Goal: Information Seeking & Learning: Learn about a topic

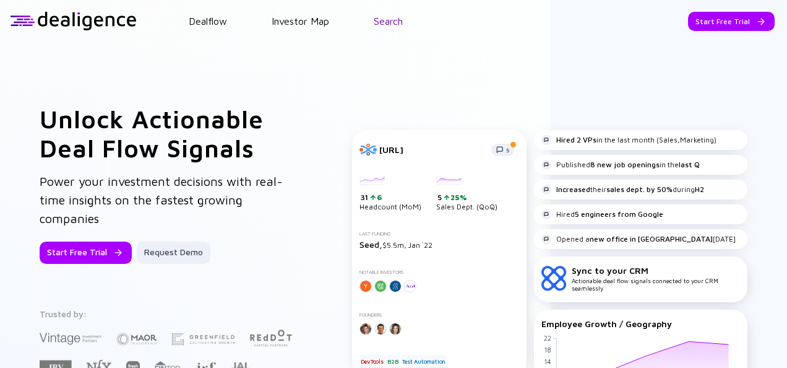
click at [385, 20] on link "Search" at bounding box center [388, 20] width 29 height 11
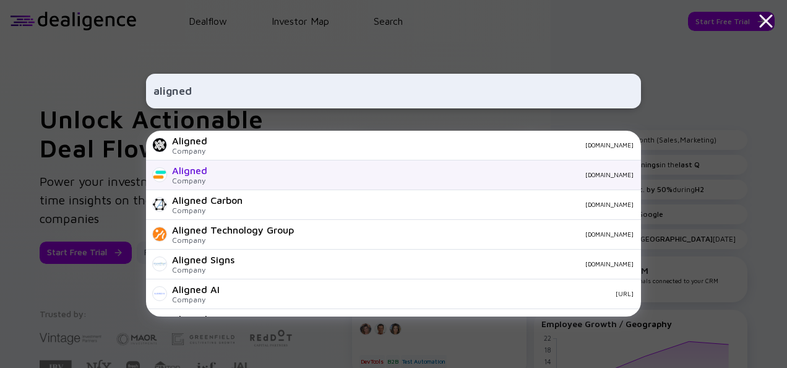
type input "aligned"
click at [370, 176] on div "[DOMAIN_NAME]" at bounding box center [425, 174] width 417 height 7
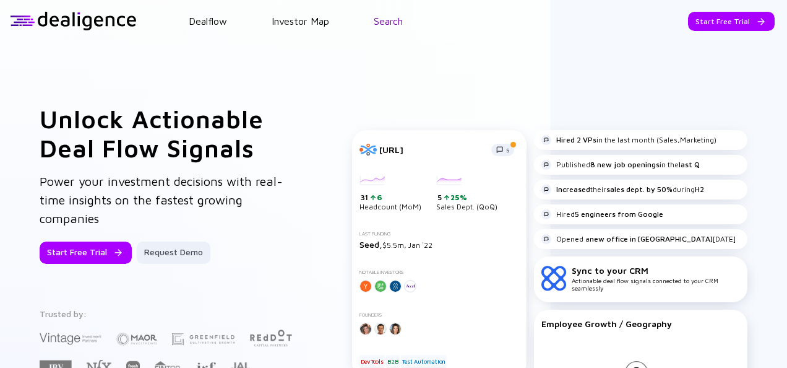
click at [393, 24] on link "Search" at bounding box center [388, 20] width 29 height 11
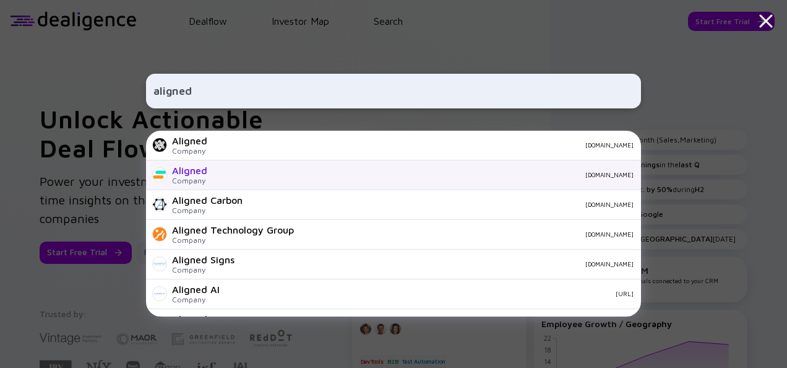
type input "aligned"
click at [307, 178] on div "[DOMAIN_NAME]" at bounding box center [425, 174] width 417 height 7
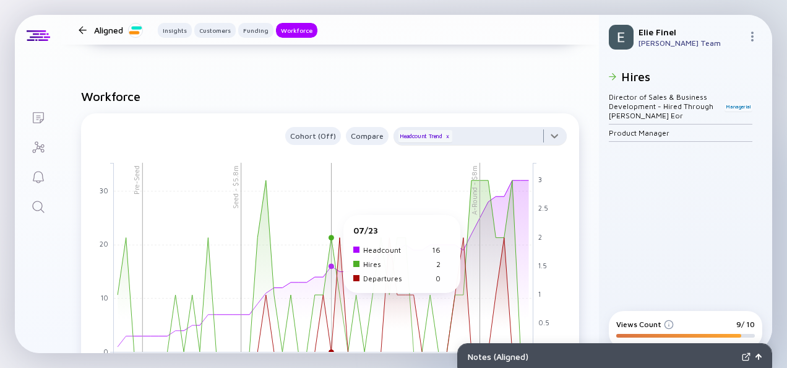
scroll to position [1176, 0]
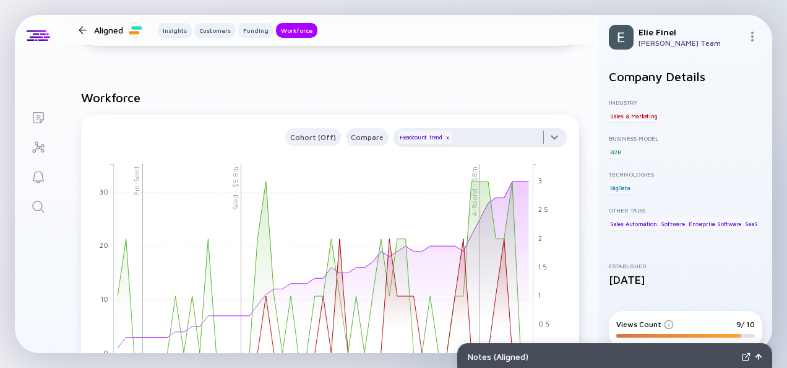
click at [511, 145] on div at bounding box center [480, 140] width 173 height 25
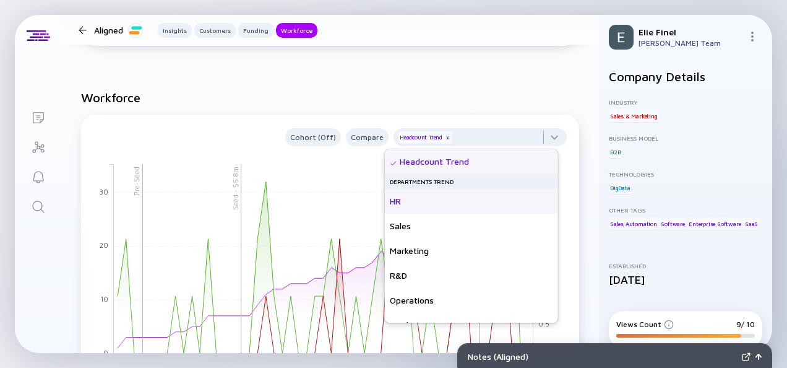
click at [490, 202] on div "HR" at bounding box center [471, 201] width 173 height 25
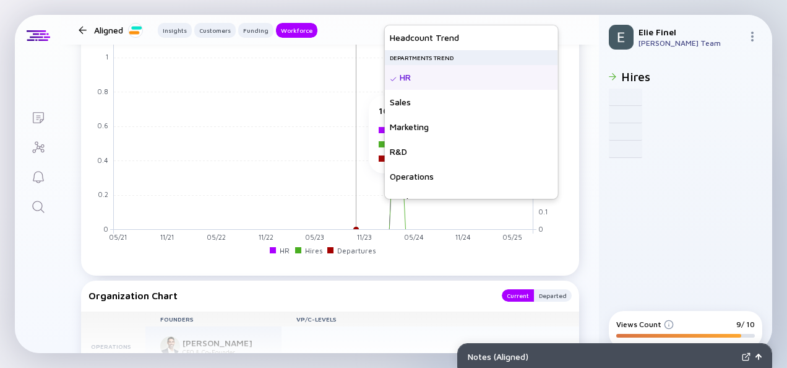
click at [357, 203] on rect at bounding box center [324, 134] width 420 height 189
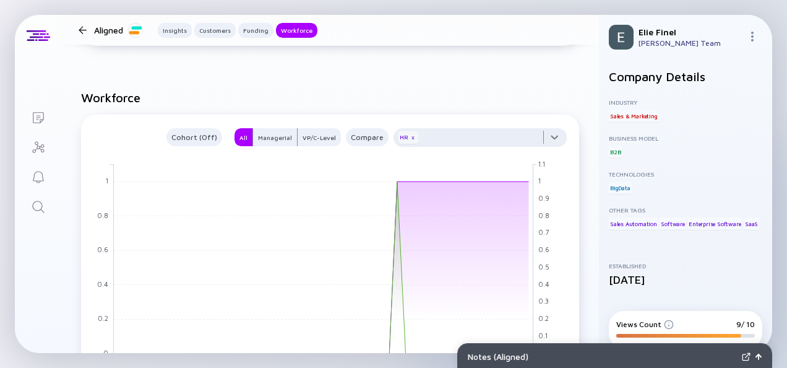
click at [526, 139] on div at bounding box center [480, 140] width 173 height 25
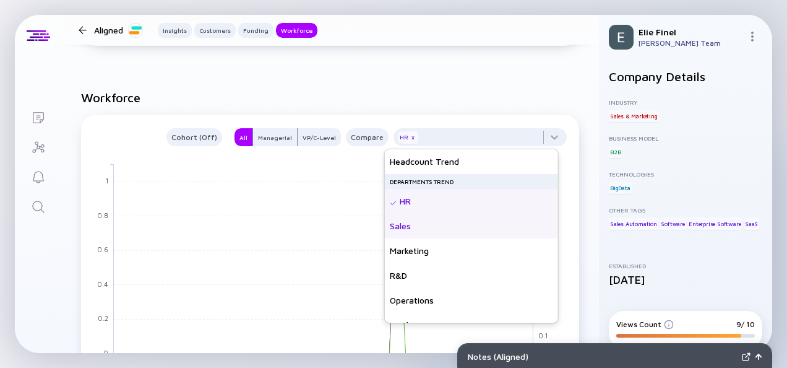
click at [458, 229] on div "Sales" at bounding box center [471, 226] width 173 height 25
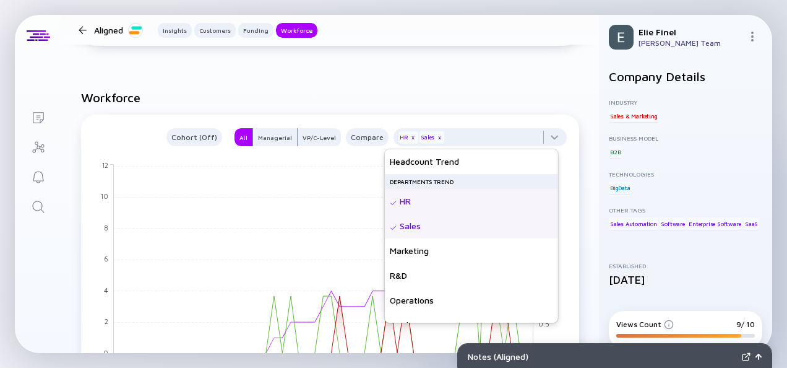
click at [272, 189] on rect at bounding box center [324, 258] width 420 height 189
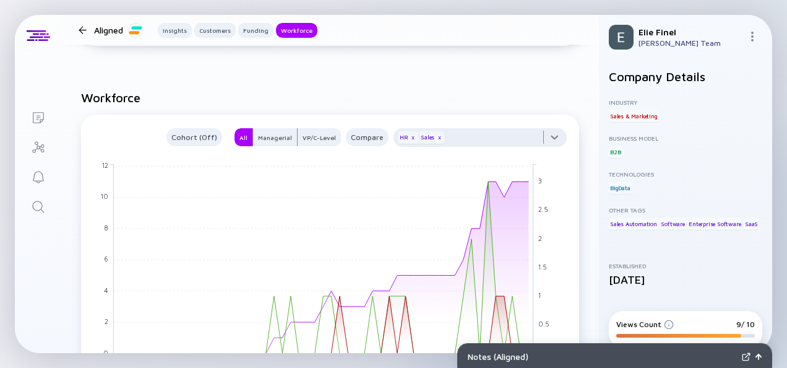
click at [516, 139] on div at bounding box center [480, 140] width 173 height 25
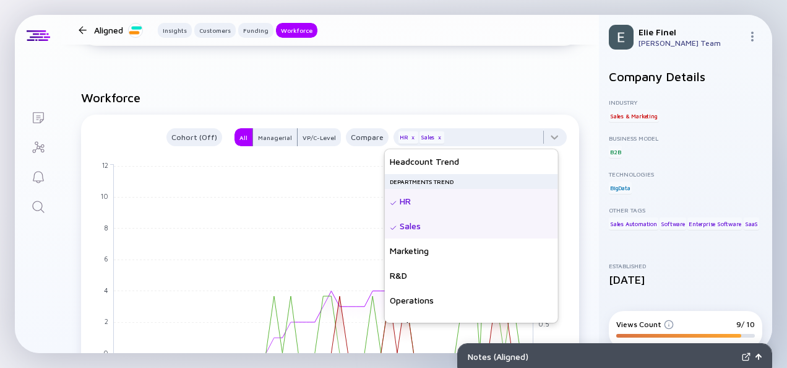
click at [448, 209] on div "HR" at bounding box center [471, 201] width 173 height 25
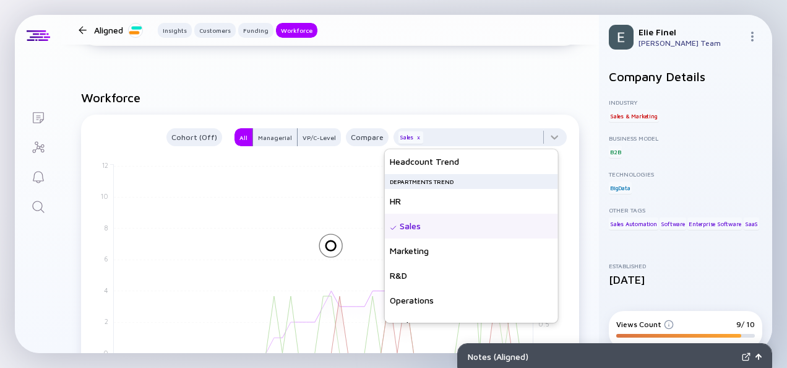
click at [316, 209] on div at bounding box center [331, 267] width 484 height 223
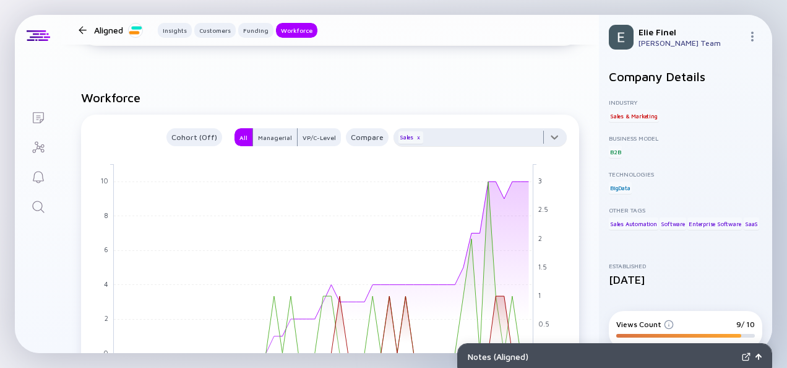
click at [468, 130] on div at bounding box center [480, 140] width 173 height 25
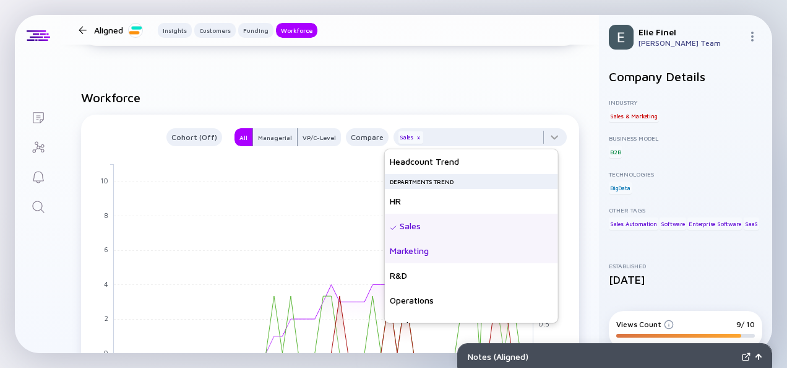
click at [421, 248] on div "Marketing" at bounding box center [471, 250] width 173 height 25
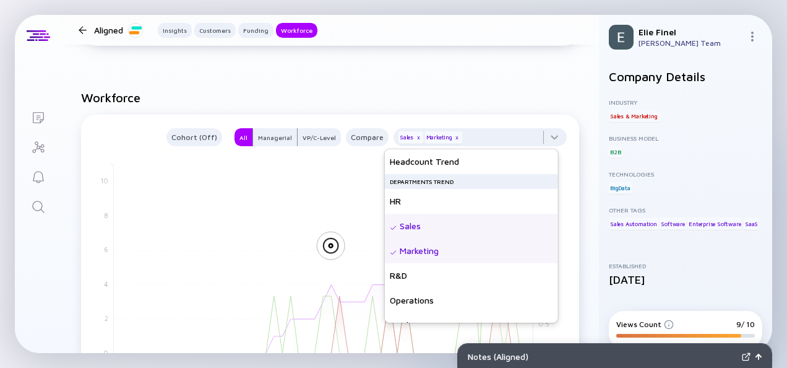
click at [425, 228] on div "Sales" at bounding box center [471, 226] width 173 height 25
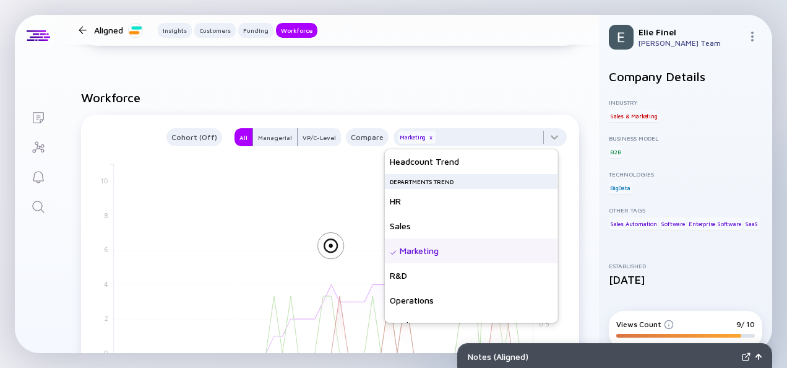
click at [287, 191] on div at bounding box center [331, 267] width 484 height 223
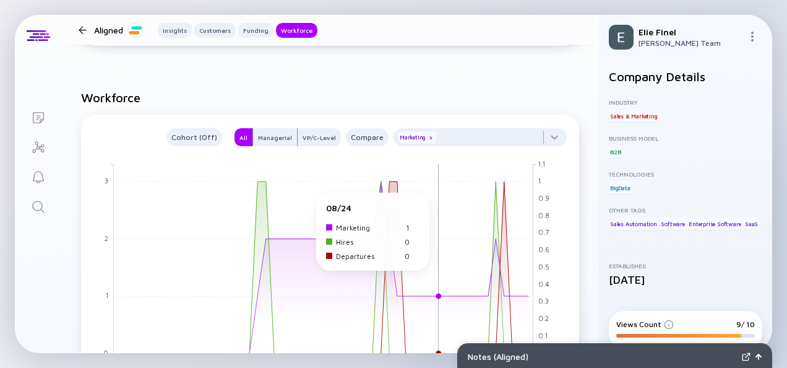
scroll to position [1238, 0]
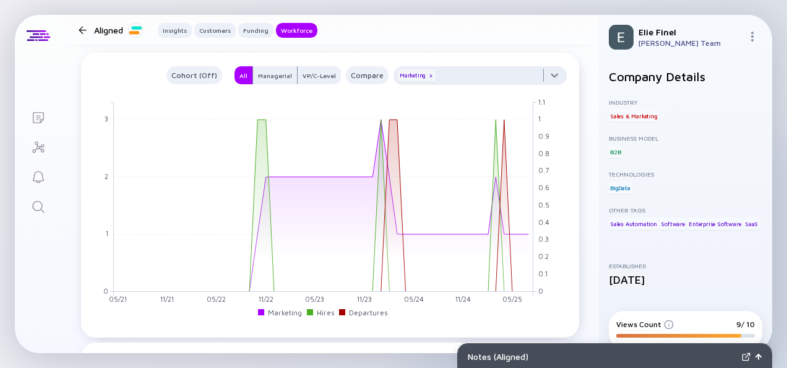
click at [547, 87] on div at bounding box center [480, 78] width 173 height 25
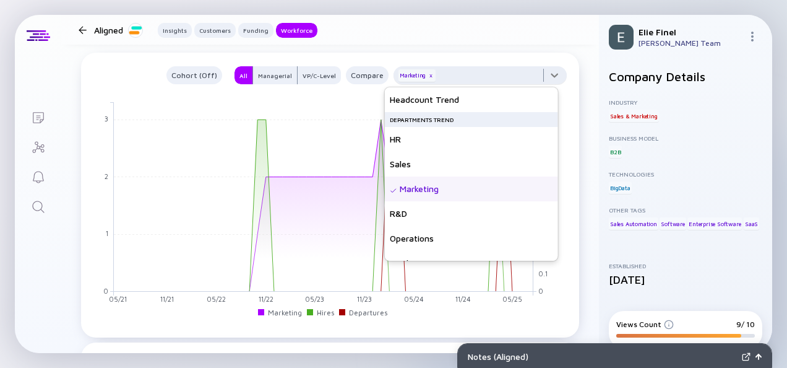
click at [547, 82] on div at bounding box center [480, 78] width 173 height 25
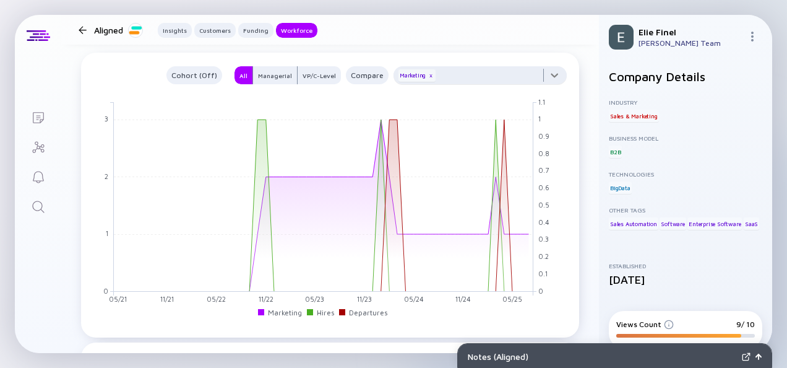
click at [547, 82] on div at bounding box center [480, 78] width 173 height 25
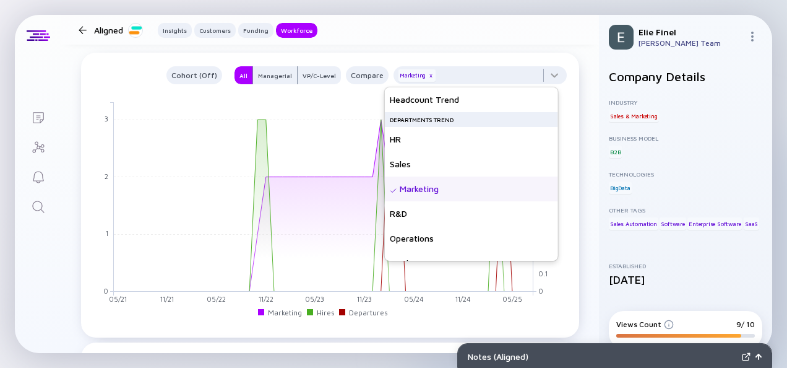
click at [430, 194] on div "Marketing" at bounding box center [471, 188] width 173 height 25
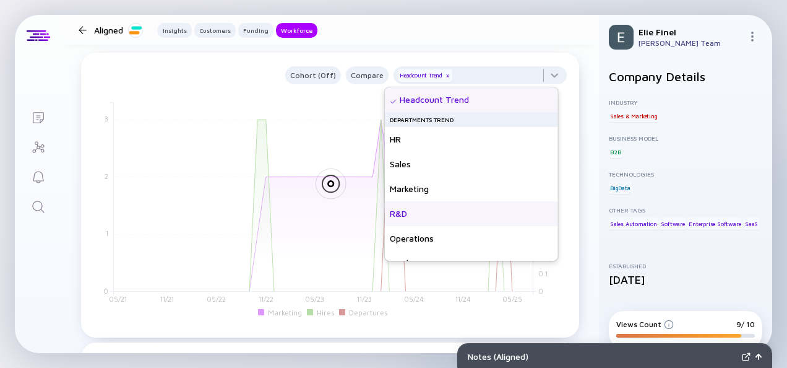
click at [422, 213] on div "R&D" at bounding box center [471, 213] width 173 height 25
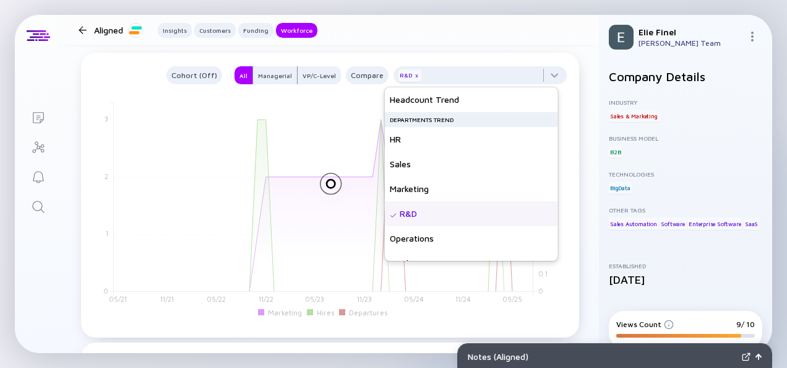
click at [274, 159] on div at bounding box center [331, 205] width 484 height 223
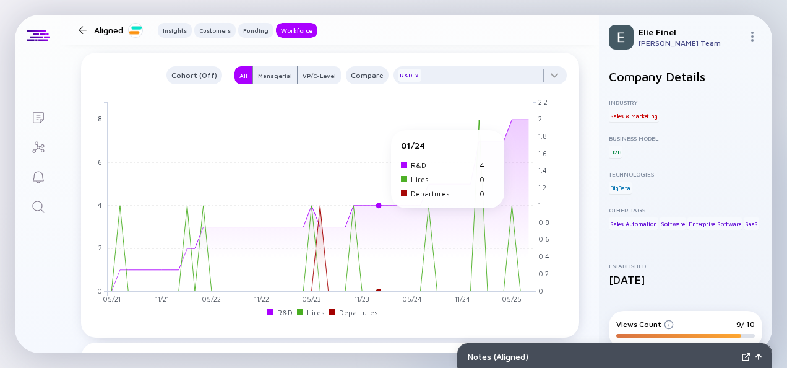
click at [382, 136] on rect at bounding box center [321, 196] width 426 height 189
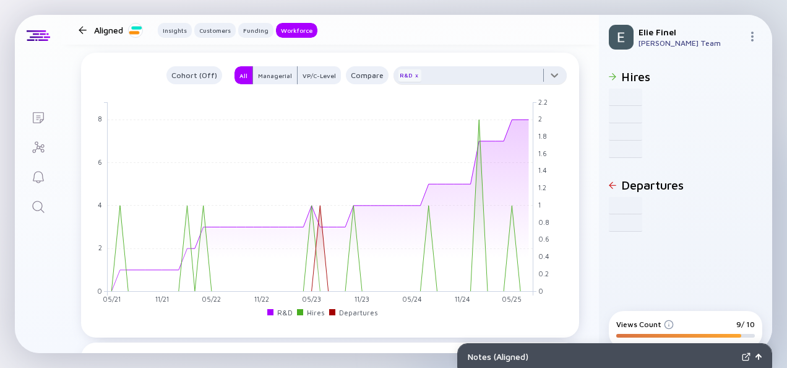
click at [485, 80] on div at bounding box center [480, 78] width 173 height 25
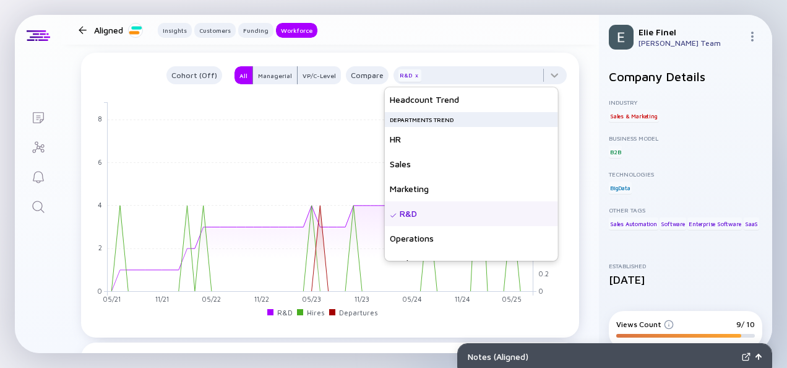
click at [421, 215] on div "R&D" at bounding box center [471, 213] width 173 height 25
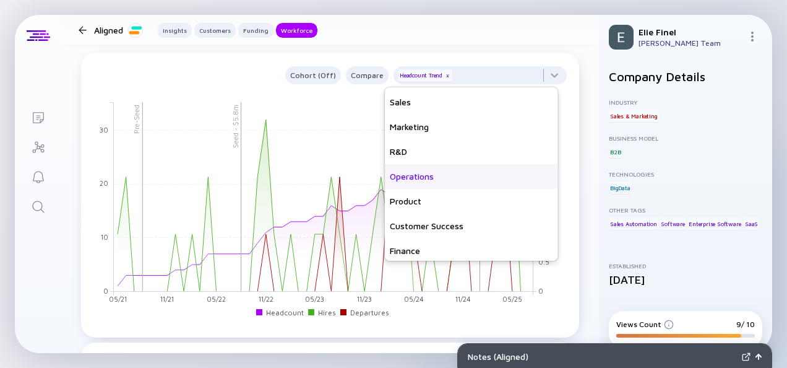
scroll to position [89, 0]
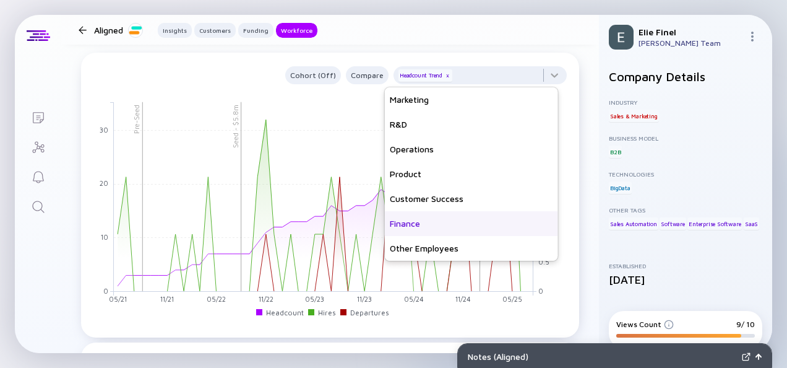
click at [430, 218] on div "Finance" at bounding box center [471, 223] width 173 height 25
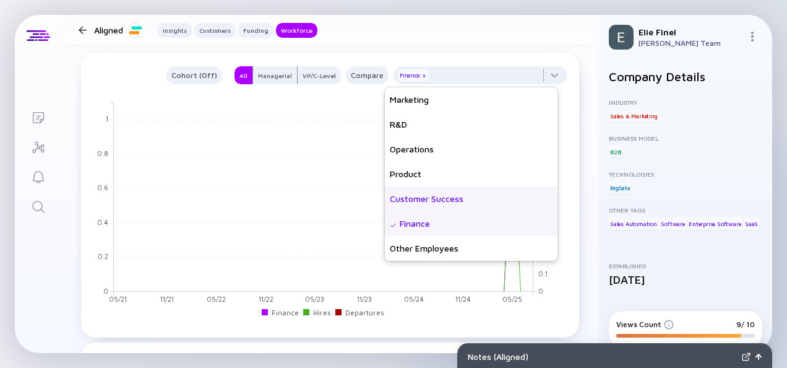
click at [431, 199] on div "Customer Success" at bounding box center [471, 198] width 173 height 25
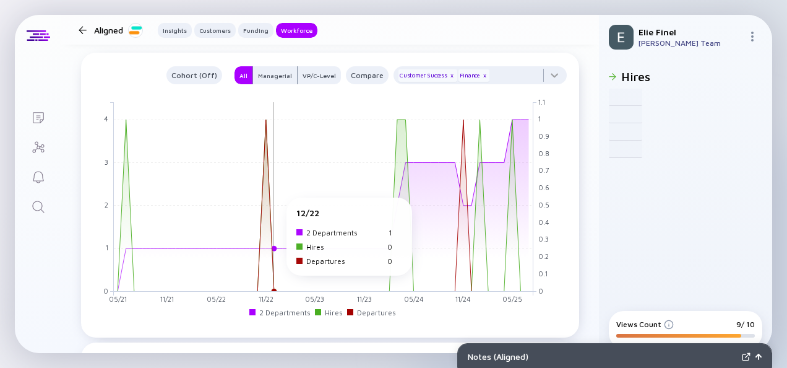
click at [274, 203] on rect at bounding box center [324, 196] width 420 height 189
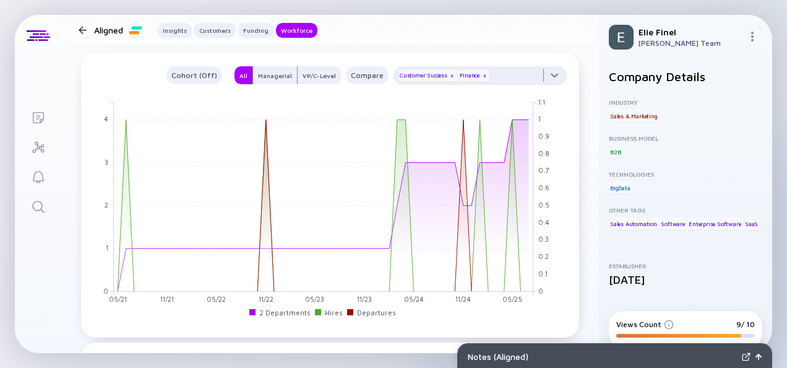
click at [551, 82] on div at bounding box center [480, 78] width 173 height 25
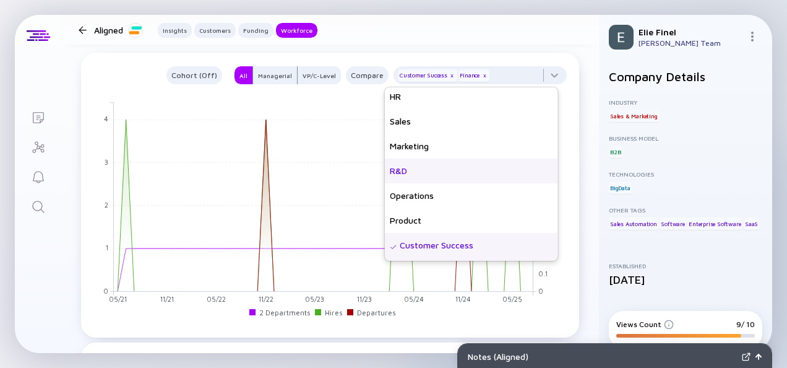
scroll to position [62, 0]
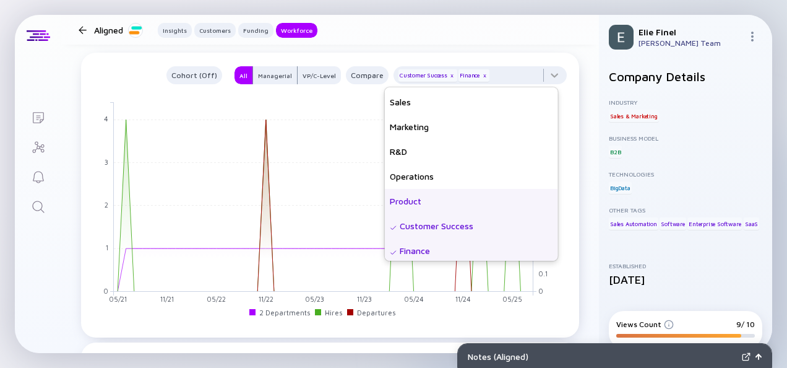
click at [423, 201] on div "Product" at bounding box center [471, 201] width 173 height 25
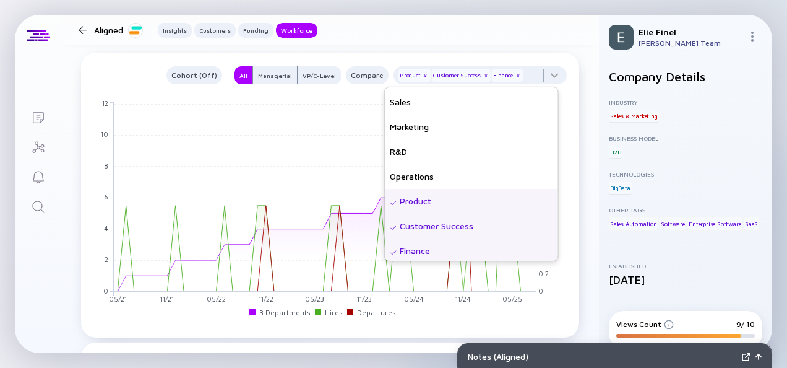
click at [445, 219] on div "Customer Success" at bounding box center [471, 226] width 173 height 25
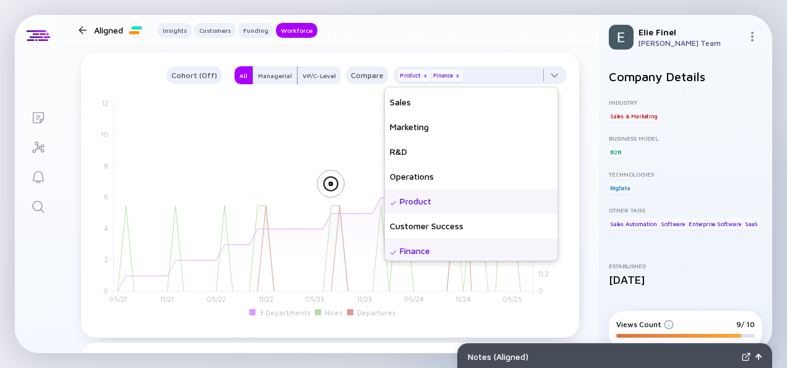
click at [441, 250] on div "Finance" at bounding box center [471, 250] width 173 height 25
click at [288, 128] on div at bounding box center [331, 205] width 484 height 223
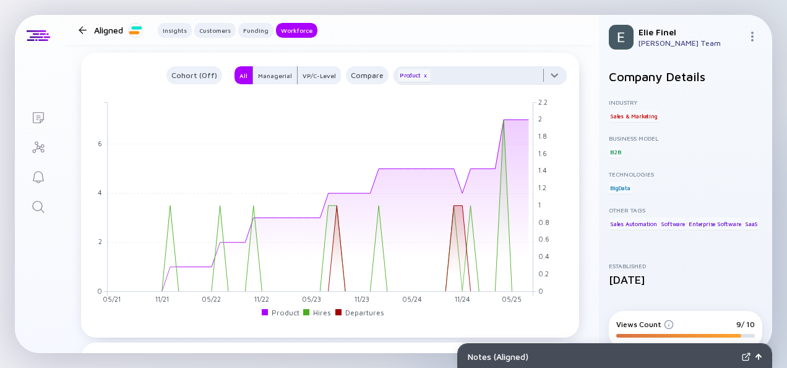
click at [550, 72] on div at bounding box center [480, 78] width 173 height 25
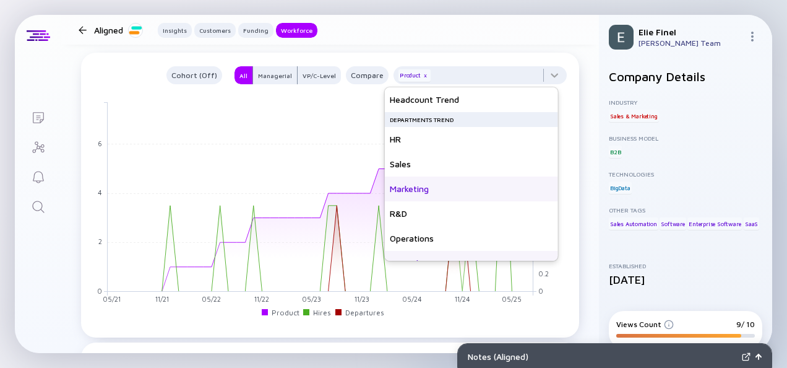
scroll to position [89, 0]
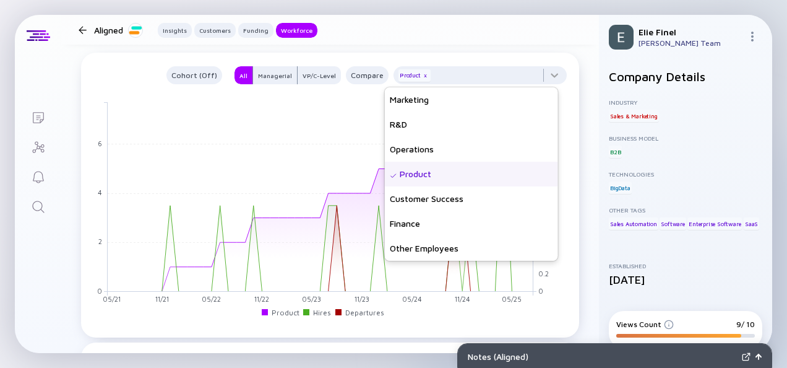
click at [449, 177] on div "Product" at bounding box center [471, 174] width 173 height 25
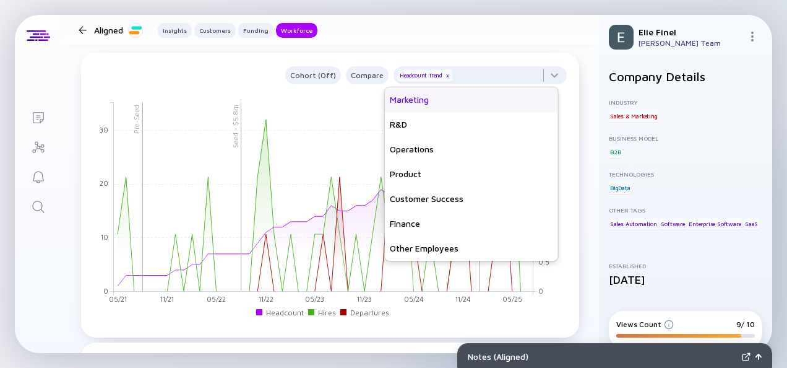
click at [445, 98] on div "Marketing" at bounding box center [471, 99] width 173 height 25
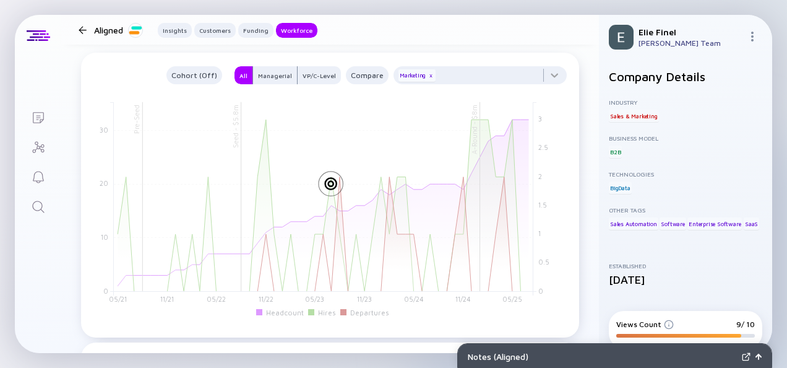
click at [310, 132] on div at bounding box center [331, 205] width 484 height 223
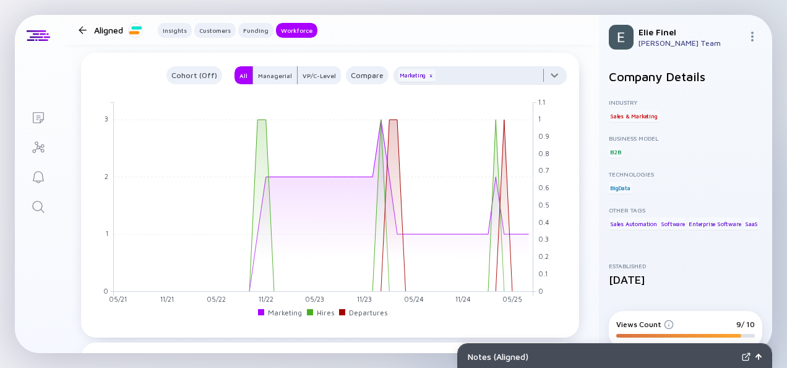
click at [547, 80] on div at bounding box center [480, 78] width 173 height 25
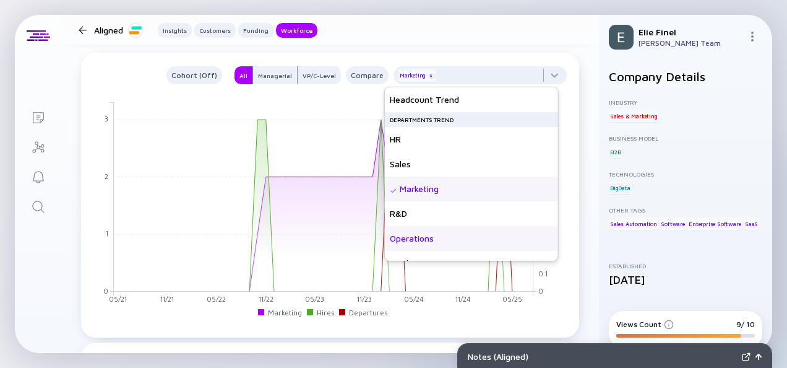
scroll to position [62, 0]
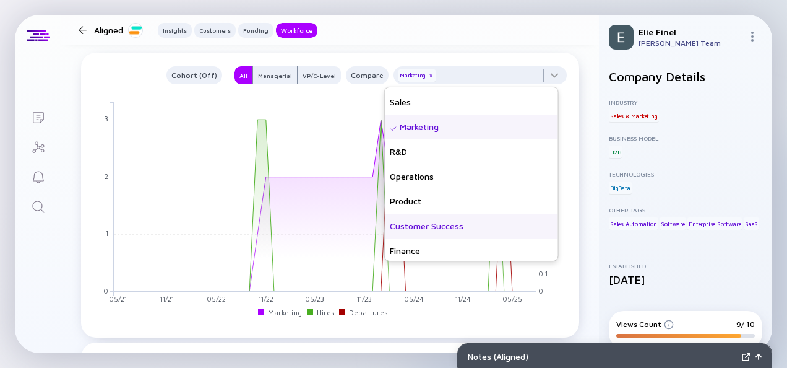
click at [463, 220] on div "Customer Success" at bounding box center [471, 226] width 173 height 25
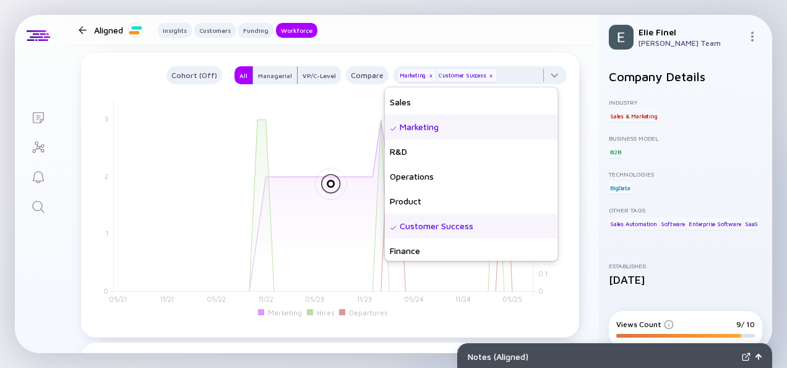
click at [282, 175] on div at bounding box center [331, 205] width 484 height 223
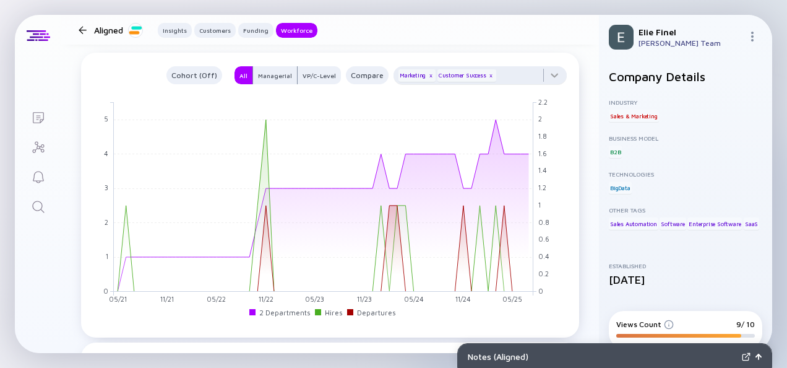
click at [467, 80] on div "Customer Success x" at bounding box center [467, 75] width 59 height 12
click at [521, 67] on div at bounding box center [480, 78] width 173 height 25
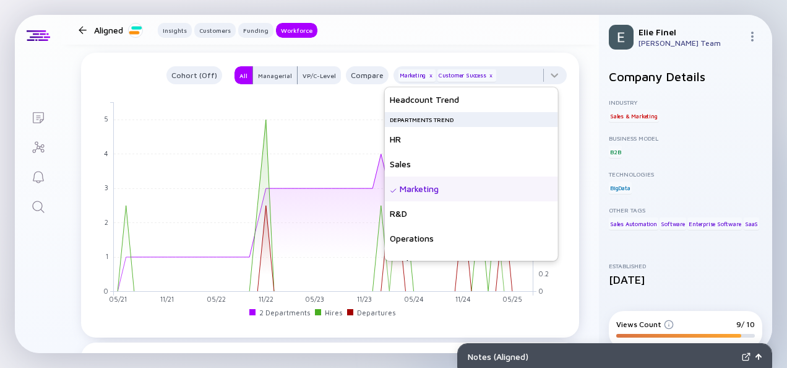
click at [439, 198] on div "Marketing" at bounding box center [471, 188] width 173 height 25
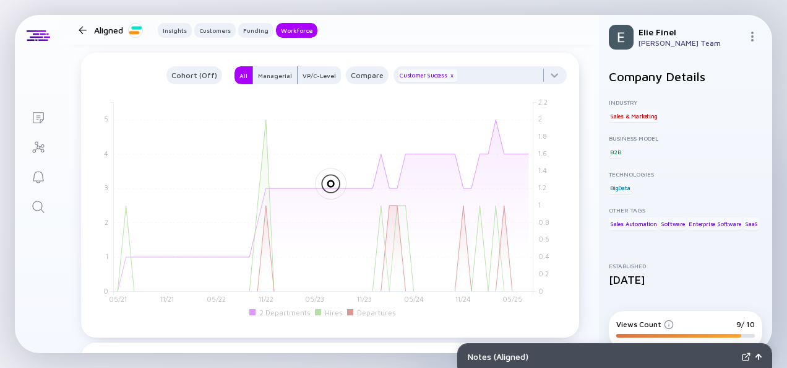
click at [285, 175] on div at bounding box center [331, 205] width 484 height 223
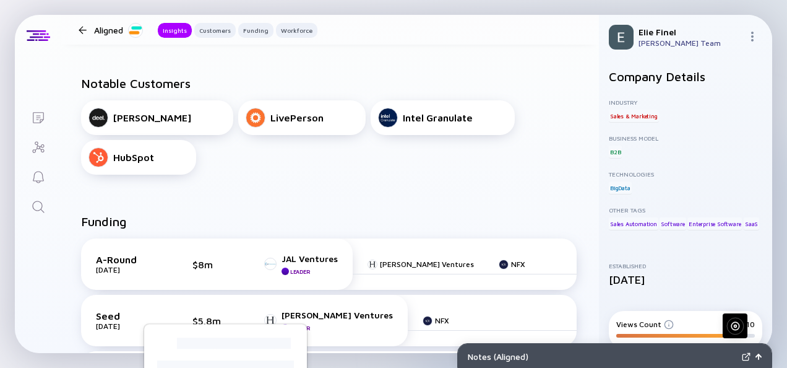
scroll to position [0, 0]
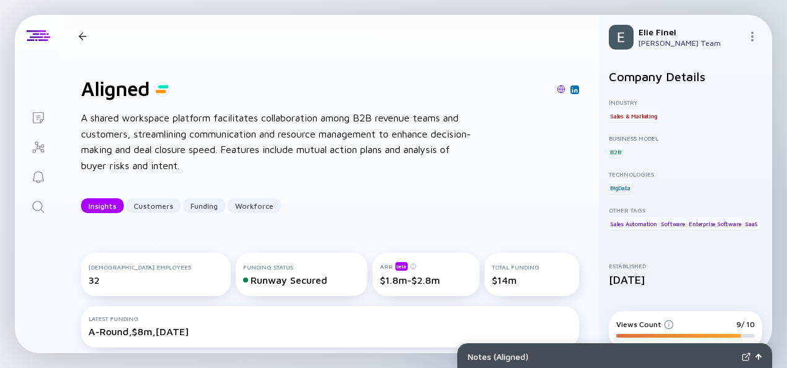
click at [84, 37] on div at bounding box center [83, 36] width 8 height 8
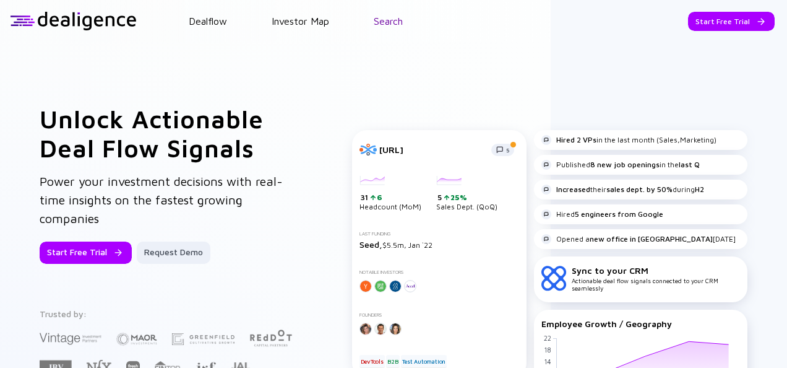
click at [392, 17] on link "Search" at bounding box center [388, 20] width 29 height 11
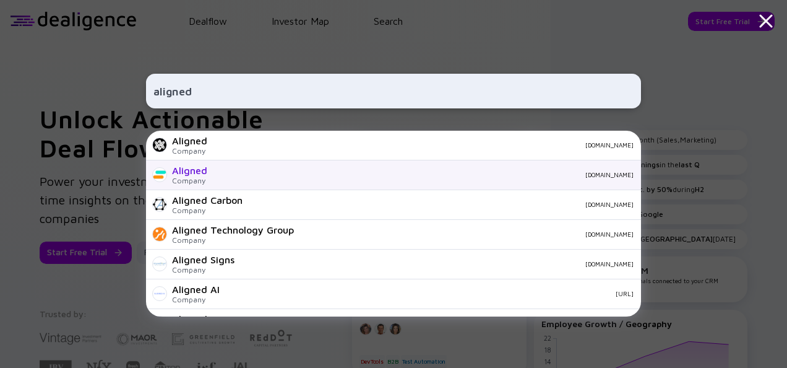
type input "aligned"
click at [207, 167] on div "Aligned Company [DOMAIN_NAME]" at bounding box center [393, 175] width 495 height 30
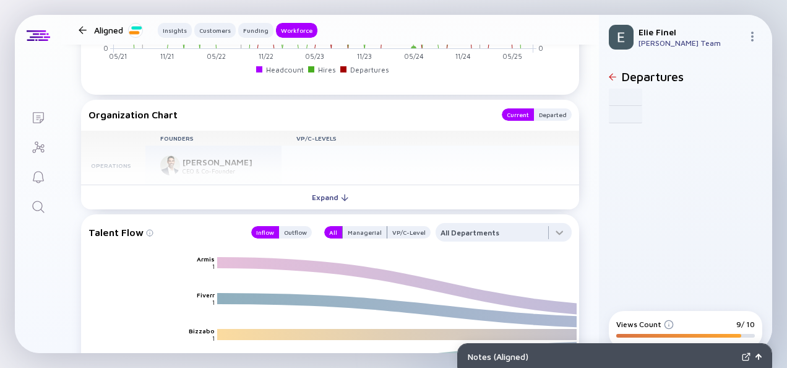
scroll to position [1486, 0]
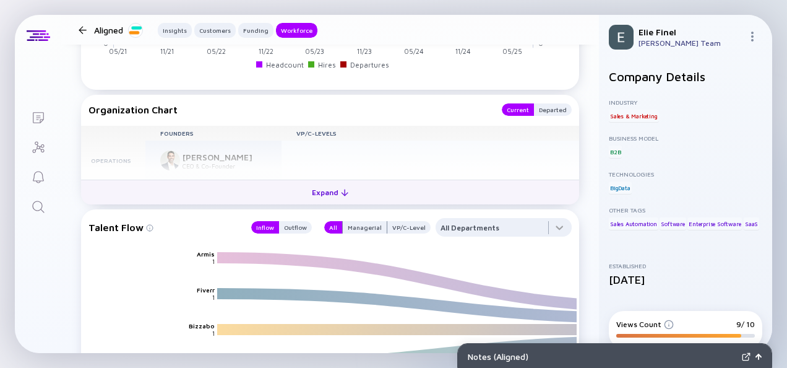
click at [324, 201] on button "Expand" at bounding box center [330, 192] width 498 height 25
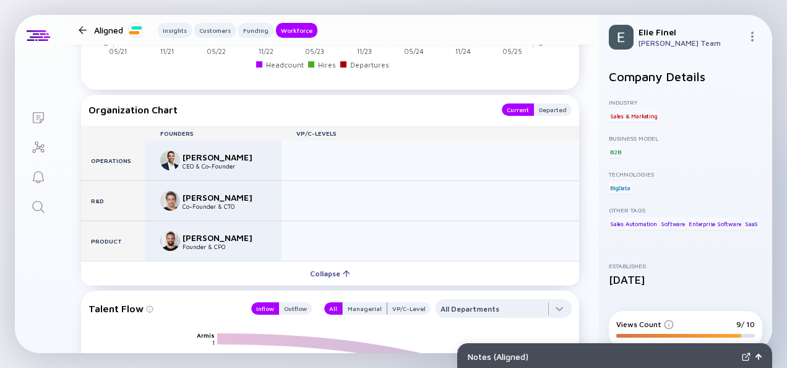
scroll to position [1548, 0]
